Goal: Find specific page/section: Find specific page/section

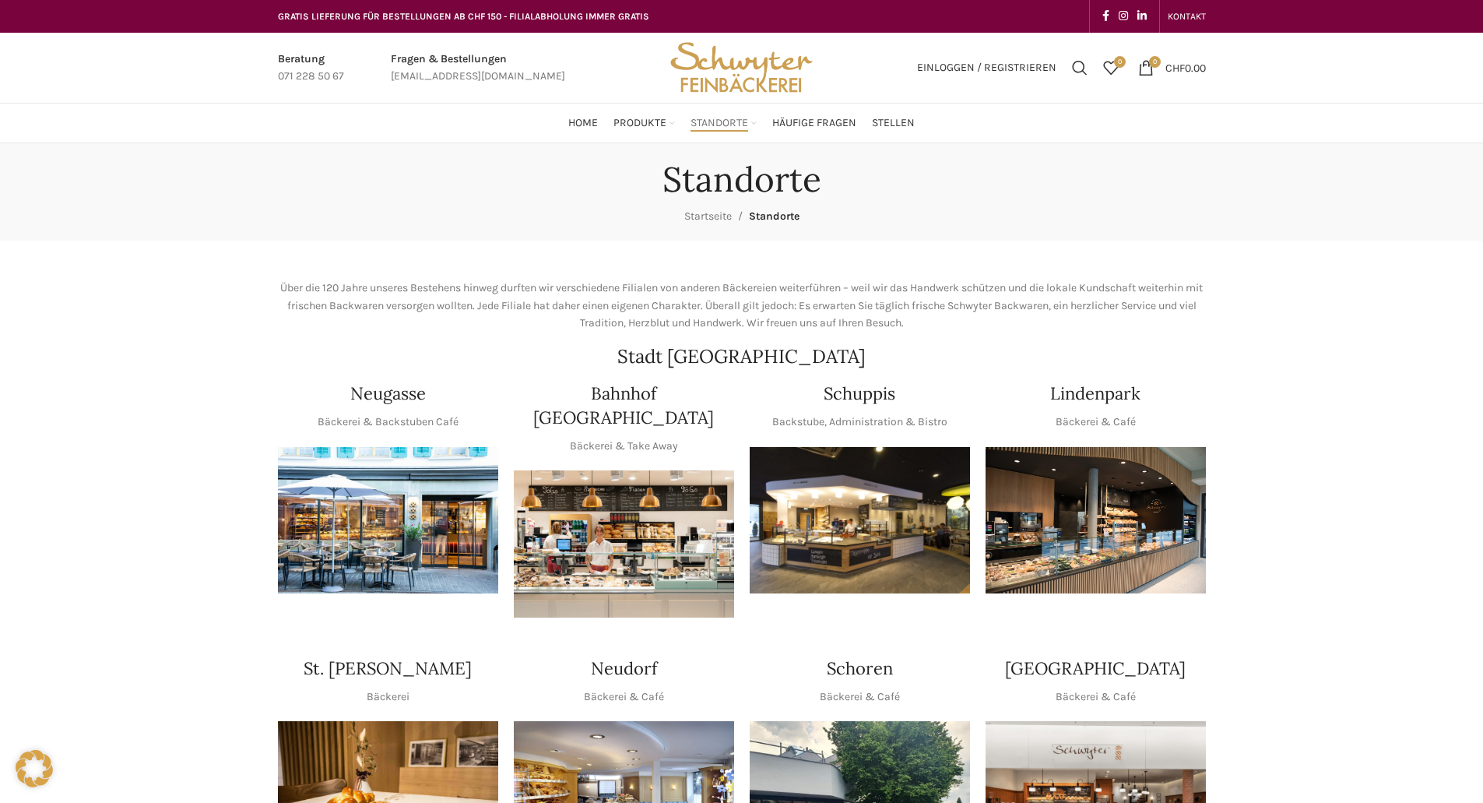
click at [391, 395] on h4 "Neugasse" at bounding box center [388, 393] width 76 height 24
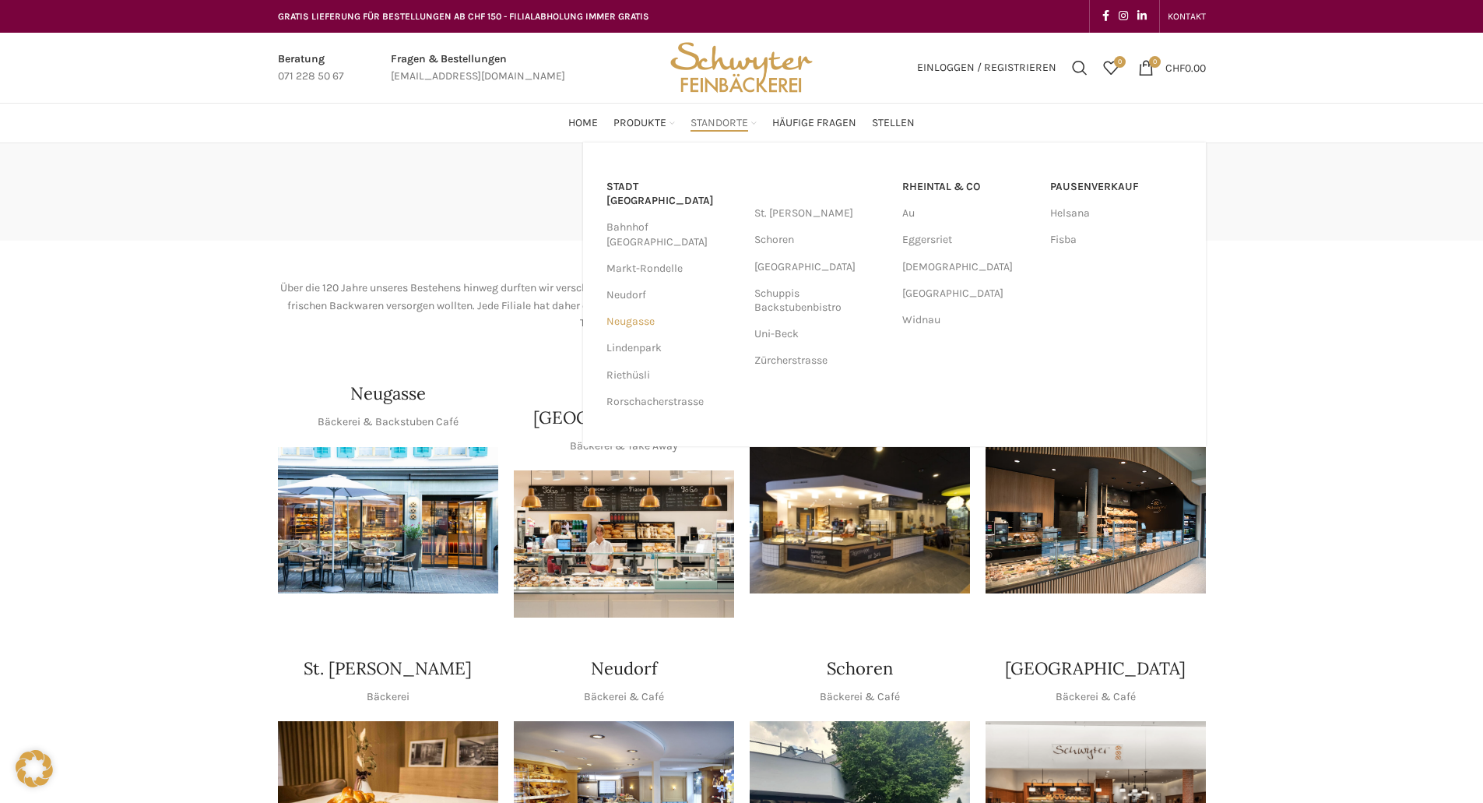
click at [638, 308] on link "Neugasse" at bounding box center [672, 321] width 132 height 26
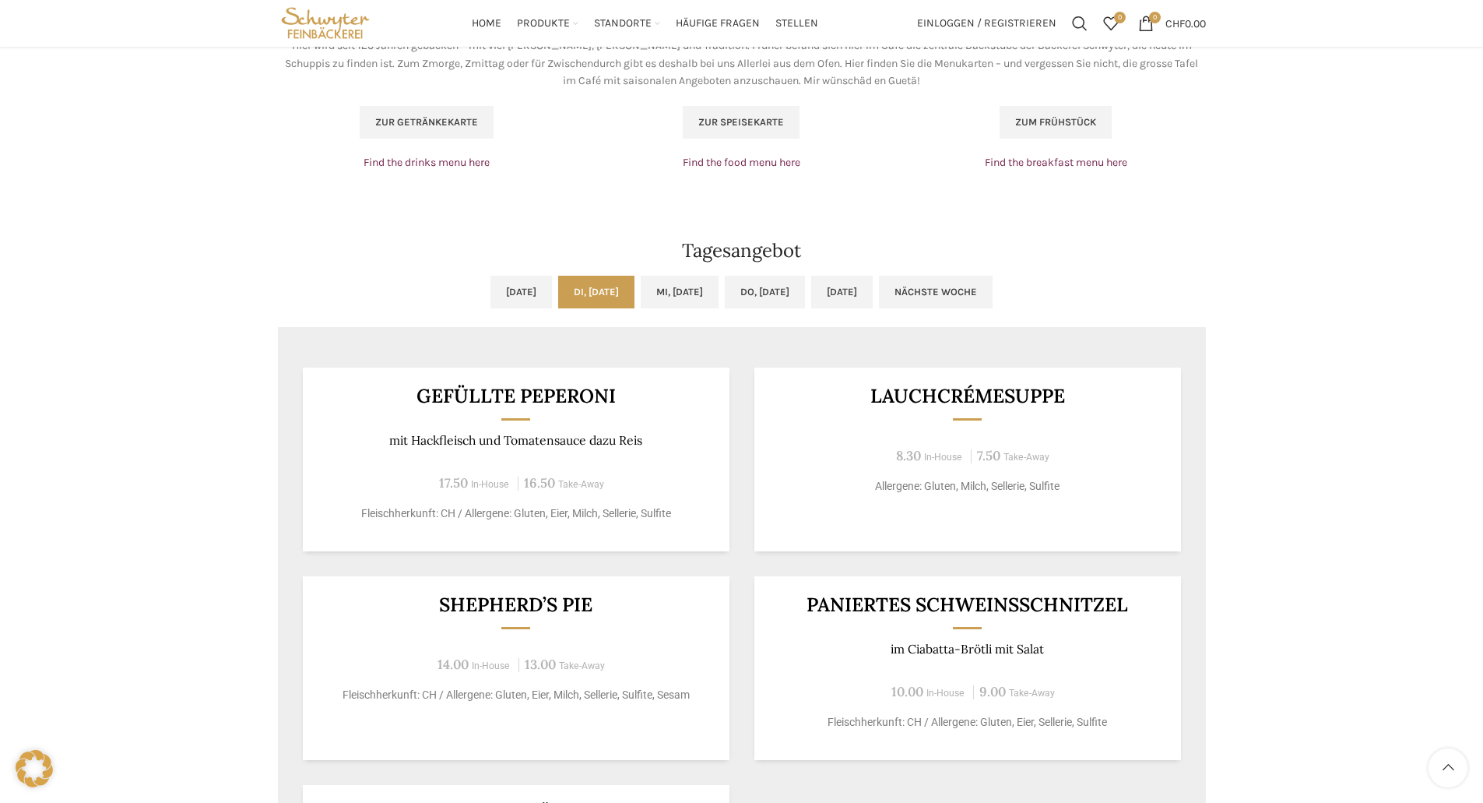
scroll to position [1012, 0]
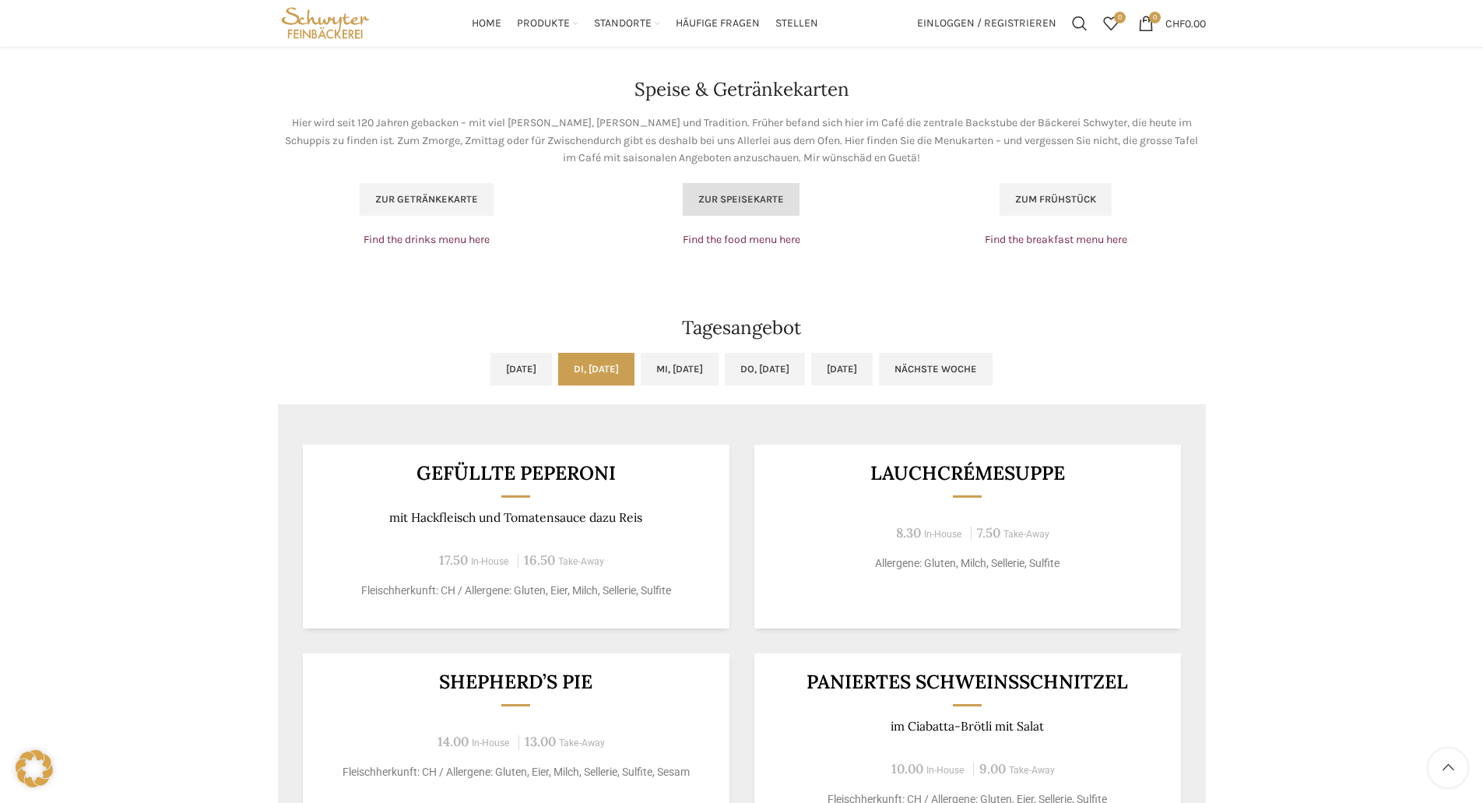
click at [728, 201] on span "Zur Speisekarte" at bounding box center [741, 199] width 86 height 12
